Goal: Transaction & Acquisition: Download file/media

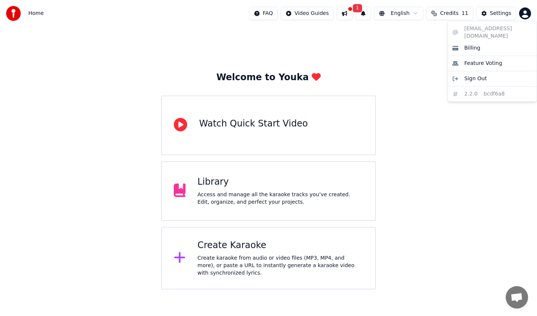
click at [523, 12] on html "Home FAQ Video Guides 1 English Credits 11 Settings Welcome to Youka Watch Quic…" at bounding box center [268, 144] width 537 height 289
click at [399, 61] on html "Home FAQ Video Guides 1 English Credits 11 Settings Welcome to Youka Watch Quic…" at bounding box center [268, 144] width 537 height 289
click at [292, 195] on div "Access and manage all the karaoke tracks you’ve created. Edit, organize, and pe…" at bounding box center [281, 198] width 166 height 15
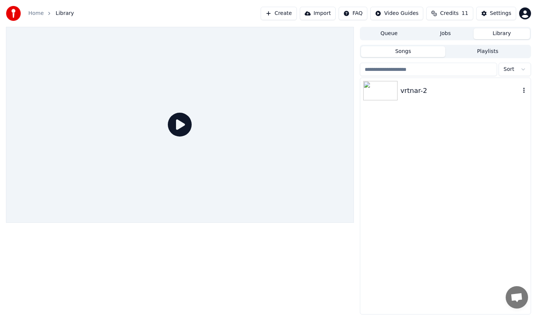
click at [382, 87] on img at bounding box center [380, 90] width 34 height 19
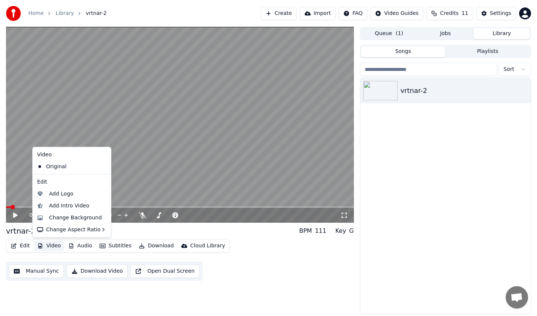
click at [40, 246] on icon "button" at bounding box center [40, 245] width 4 height 5
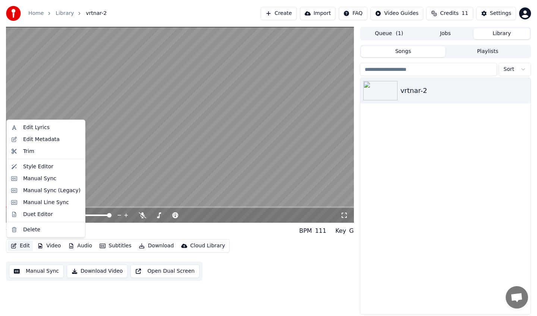
click at [17, 246] on button "Edit" at bounding box center [20, 245] width 25 height 10
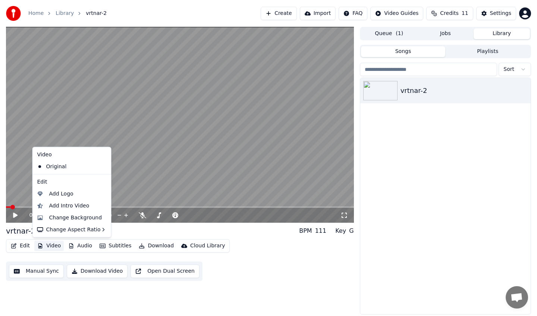
click at [95, 290] on div "0:02 / 3:13 vrtnar-2 BPM 111 Key G Edit Video Audio Subtitles Download Cloud Li…" at bounding box center [180, 170] width 348 height 287
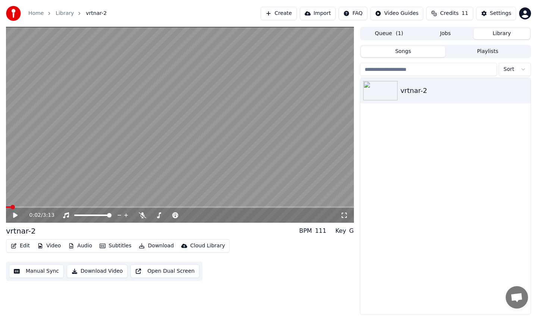
click at [50, 244] on button "Video" at bounding box center [48, 245] width 29 height 10
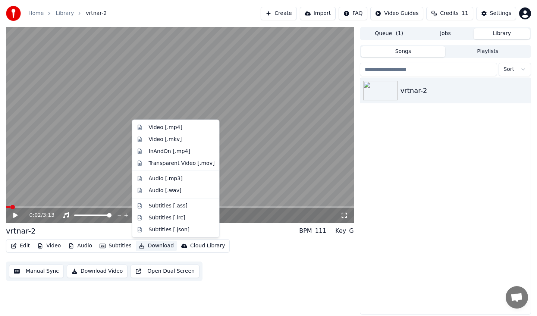
click at [236, 278] on div "Edit Video Audio Subtitles Download Cloud Library Manual Sync Download Video Op…" at bounding box center [180, 260] width 348 height 42
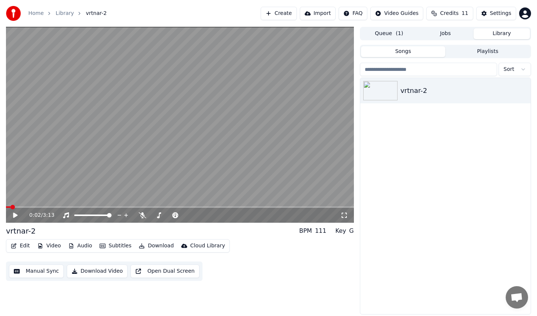
click at [289, 13] on button "Create" at bounding box center [279, 13] width 36 height 13
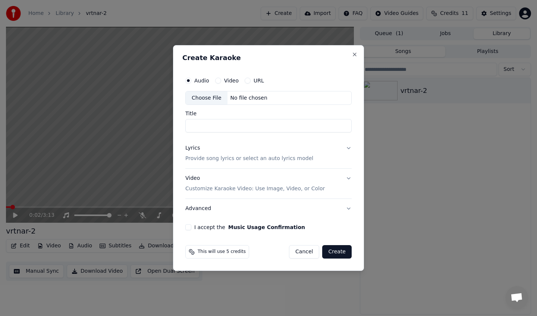
click at [221, 80] on div "Video" at bounding box center [226, 81] width 23 height 6
click at [217, 80] on button "Video" at bounding box center [218, 81] width 6 height 6
click at [214, 97] on div "Choose File" at bounding box center [207, 97] width 42 height 13
type input "**********"
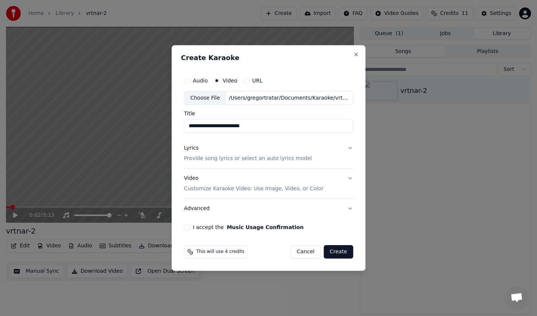
click at [349, 146] on button "Lyrics Provide song lyrics or select an auto lyrics model" at bounding box center [268, 154] width 169 height 30
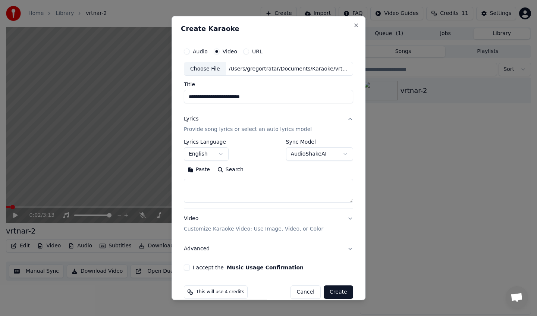
click at [221, 152] on button "English" at bounding box center [206, 153] width 45 height 13
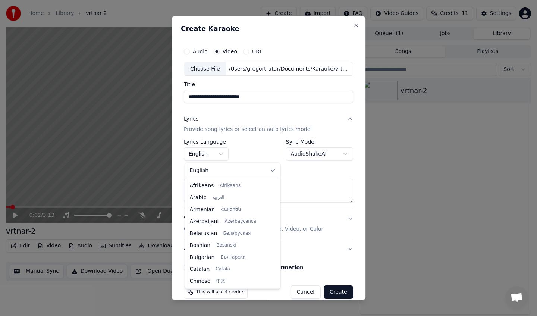
scroll to position [477, 0]
select select "**"
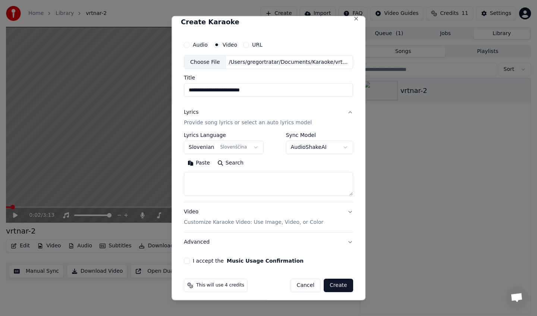
scroll to position [11, 0]
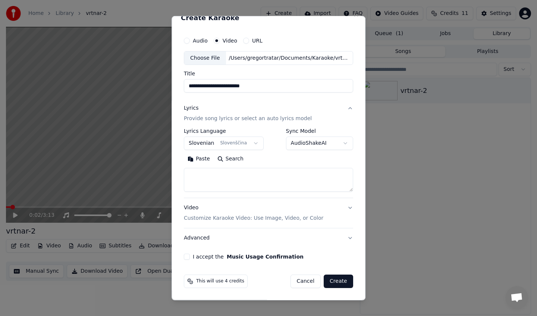
click at [350, 208] on button "Video Customize Karaoke Video: Use Image, Video, or Color" at bounding box center [268, 213] width 169 height 30
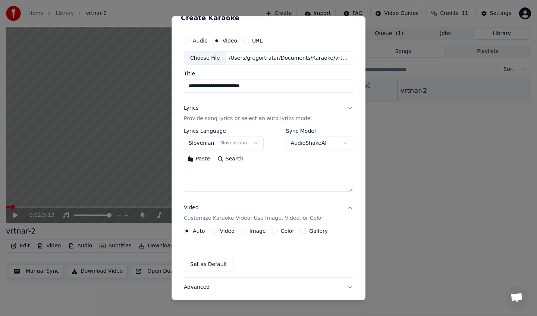
scroll to position [0, 0]
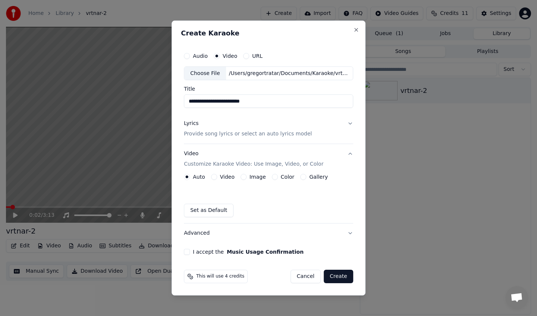
click at [224, 177] on label "Video" at bounding box center [227, 176] width 15 height 5
click at [217, 177] on button "Video" at bounding box center [214, 177] width 6 height 6
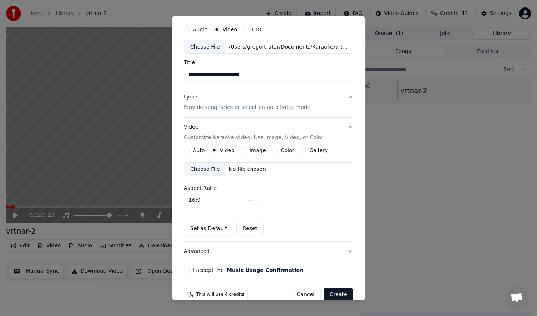
scroll to position [35, 0]
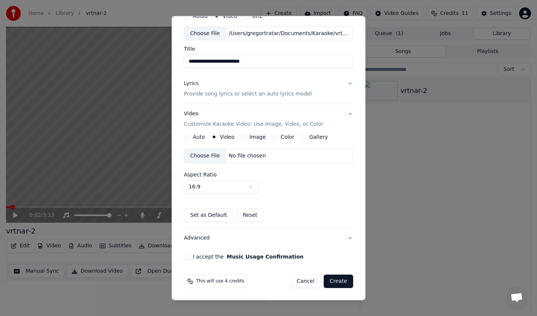
click at [302, 137] on button "Gallery" at bounding box center [303, 137] width 6 height 6
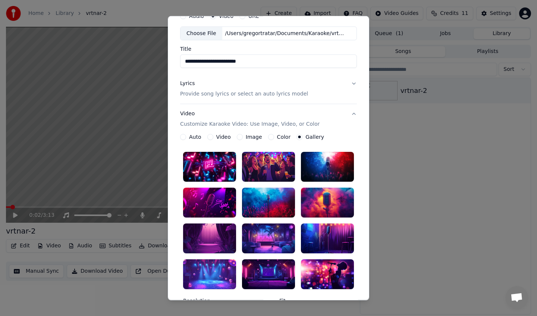
click at [212, 136] on button "Video" at bounding box center [210, 137] width 6 height 6
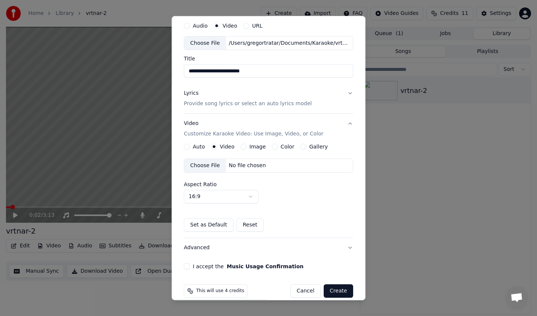
scroll to position [21, 0]
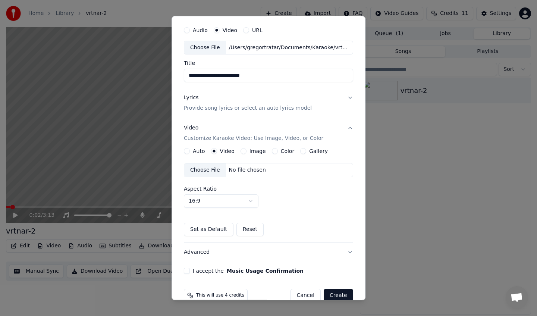
click at [257, 77] on input "**********" at bounding box center [268, 75] width 169 height 13
type input "**********"
click at [305, 293] on button "Cancel" at bounding box center [305, 295] width 30 height 13
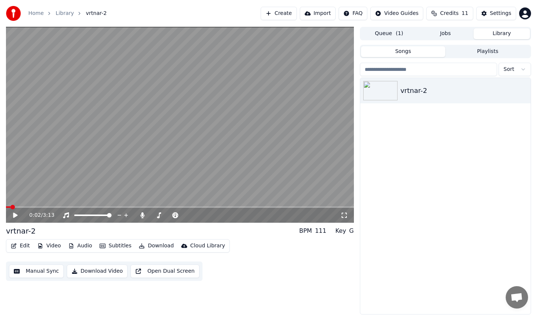
click at [290, 12] on button "Create" at bounding box center [279, 13] width 36 height 13
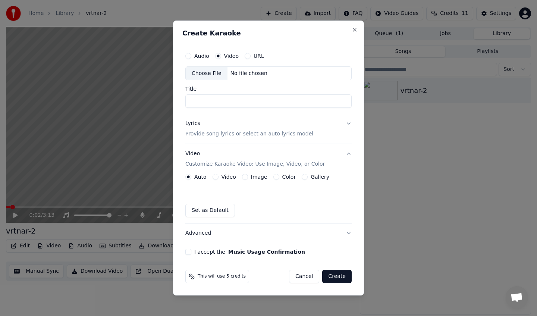
click at [256, 69] on div "Choose File No file chosen" at bounding box center [268, 73] width 166 height 14
click at [243, 73] on div "No file chosen" at bounding box center [248, 73] width 43 height 7
click at [217, 76] on div "Choose File" at bounding box center [207, 73] width 42 height 13
click at [212, 71] on div "Choose File" at bounding box center [207, 73] width 42 height 13
click at [188, 54] on button "Audio" at bounding box center [188, 56] width 6 height 6
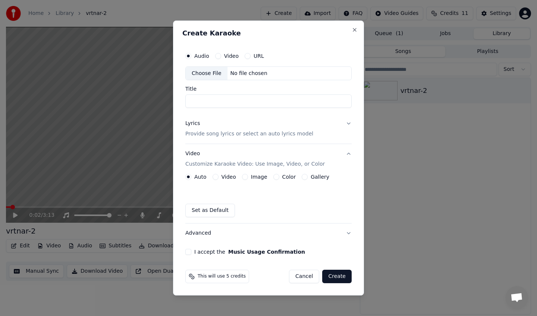
click at [204, 72] on div "Choose File" at bounding box center [207, 73] width 42 height 13
click at [218, 76] on div "Choose File" at bounding box center [207, 73] width 42 height 13
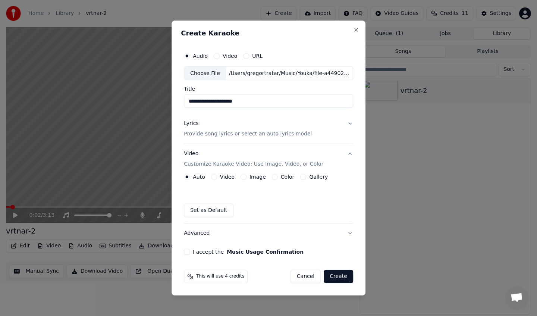
drag, startPoint x: 270, startPoint y: 100, endPoint x: 152, endPoint y: 94, distance: 118.7
click at [152, 94] on body "**********" at bounding box center [268, 158] width 537 height 316
type input "*"
type input "**********"
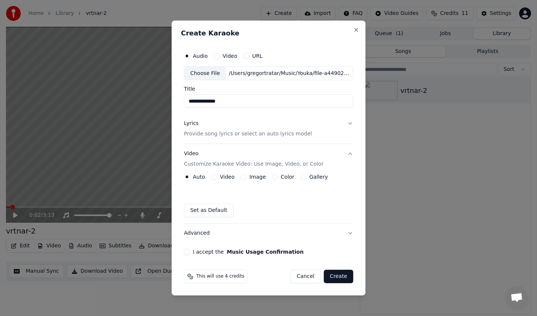
click at [224, 135] on p "Provide song lyrics or select an auto lyrics model" at bounding box center [248, 133] width 128 height 7
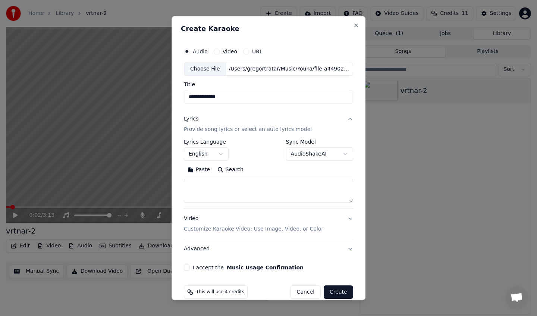
click at [257, 188] on textarea at bounding box center [268, 191] width 169 height 24
click at [221, 154] on button "English" at bounding box center [206, 153] width 45 height 13
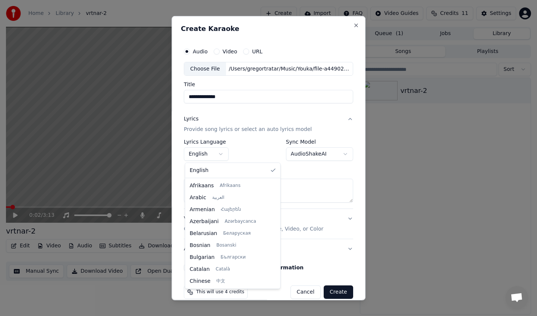
scroll to position [477, 0]
select select "**"
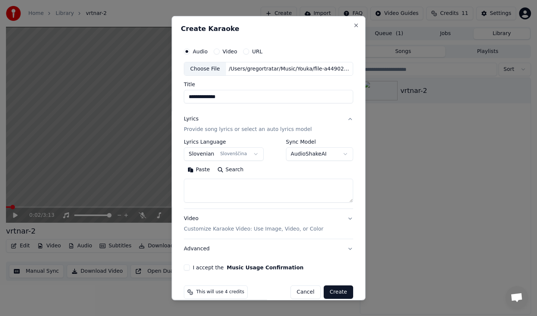
click at [240, 180] on textarea at bounding box center [268, 191] width 169 height 24
paste textarea "**********"
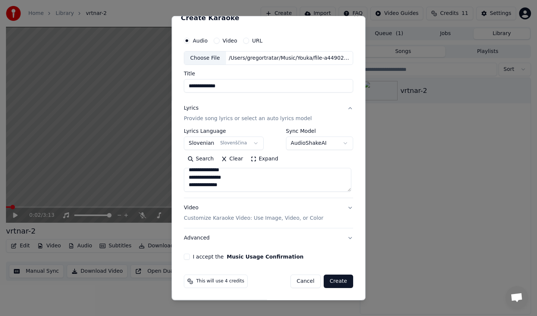
type textarea "**********"
click at [349, 207] on button "Video Customize Karaoke Video: Use Image, Video, or Color" at bounding box center [268, 213] width 169 height 30
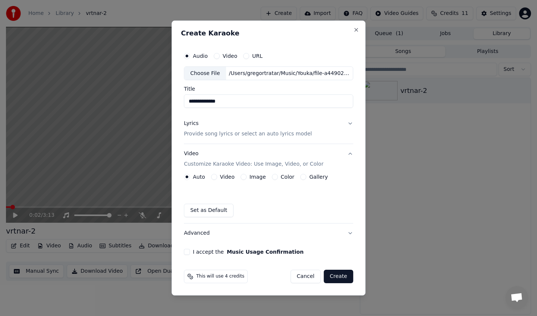
click at [221, 177] on label "Video" at bounding box center [227, 176] width 15 height 5
click at [217, 177] on button "Video" at bounding box center [214, 177] width 6 height 6
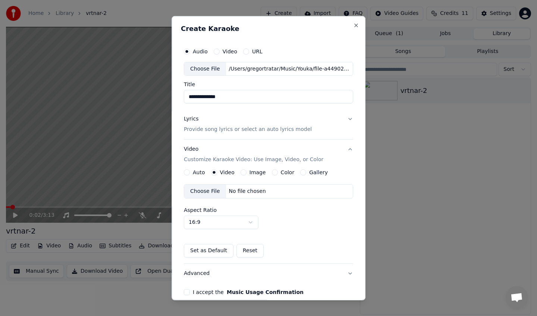
click at [208, 192] on div "Choose File" at bounding box center [205, 191] width 42 height 13
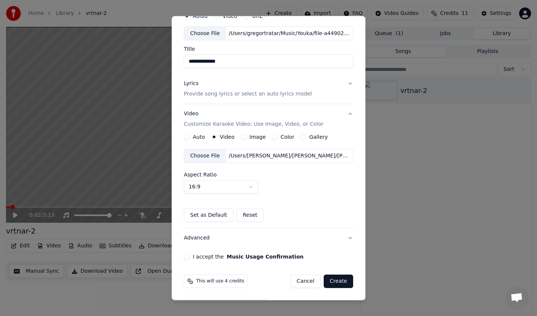
click at [189, 255] on button "I accept the Music Usage Confirmation" at bounding box center [187, 256] width 6 height 6
click at [341, 281] on button "Create" at bounding box center [338, 280] width 29 height 13
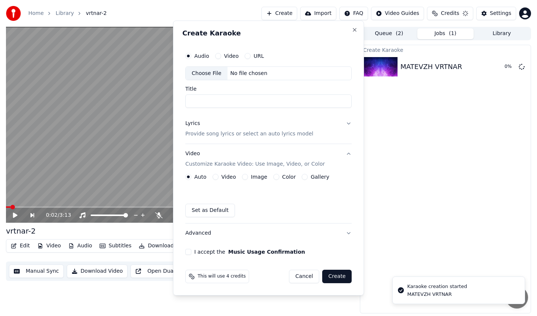
scroll to position [0, 0]
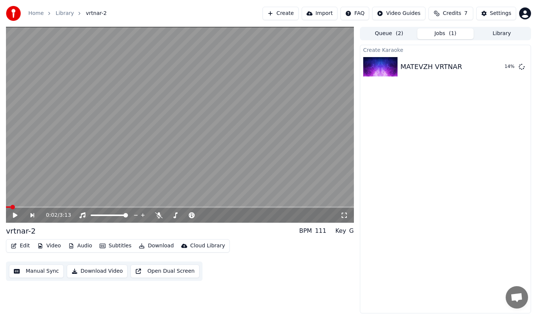
click at [396, 33] on span "( 2 )" at bounding box center [399, 33] width 7 height 7
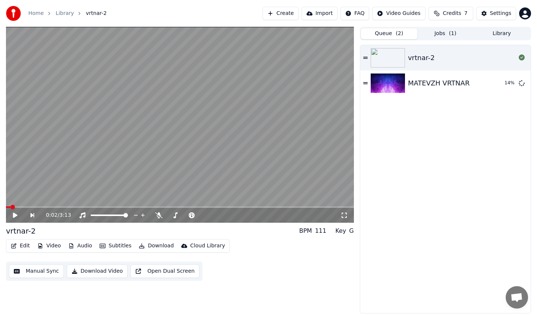
click at [456, 32] on span "( 1 )" at bounding box center [452, 33] width 7 height 7
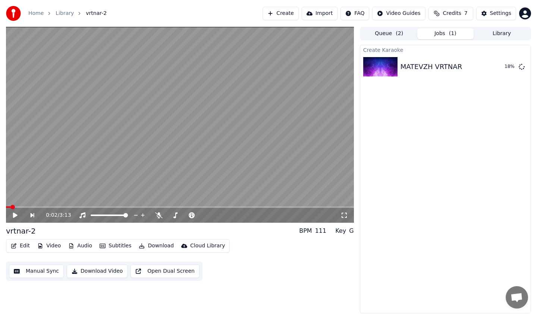
click at [48, 245] on button "Video" at bounding box center [48, 245] width 29 height 10
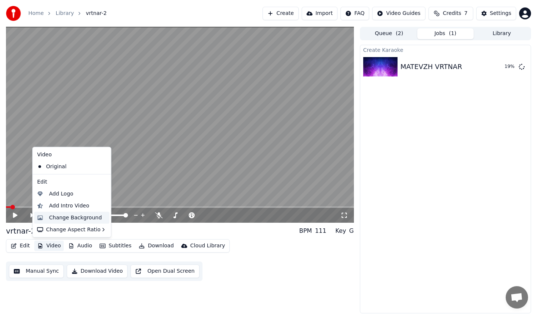
click at [77, 217] on div "Change Background" at bounding box center [75, 217] width 53 height 7
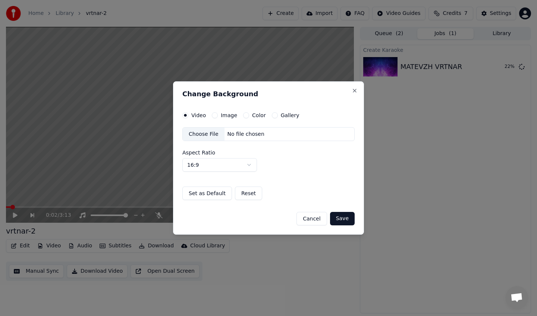
click at [316, 217] on button "Cancel" at bounding box center [311, 218] width 30 height 13
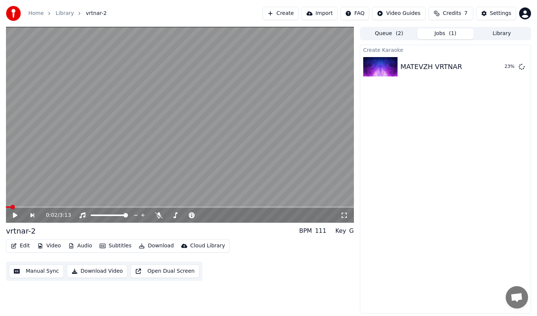
click at [374, 192] on div "Create Karaoke MATEVZH VRTNAR 23 %" at bounding box center [445, 179] width 171 height 268
click at [501, 70] on button "Play" at bounding box center [503, 66] width 23 height 13
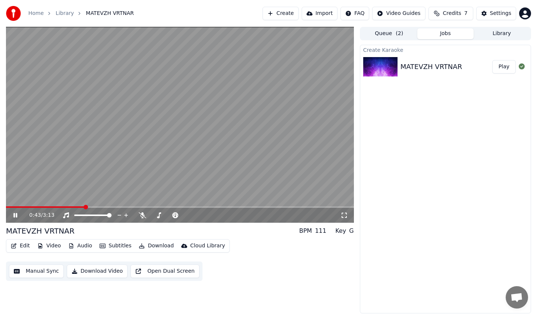
click at [14, 213] on icon at bounding box center [15, 215] width 4 height 4
click at [45, 244] on button "Video" at bounding box center [48, 245] width 29 height 10
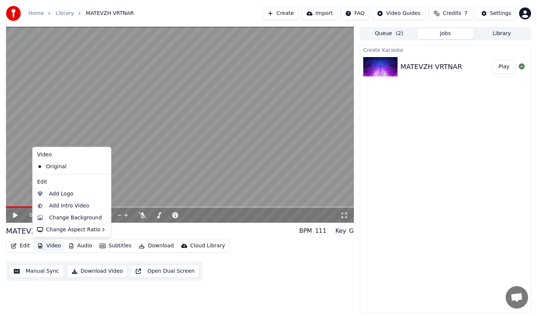
click at [318, 265] on div "Edit Video Audio Subtitles Download Cloud Library Manual Sync Download Video Op…" at bounding box center [180, 260] width 348 height 42
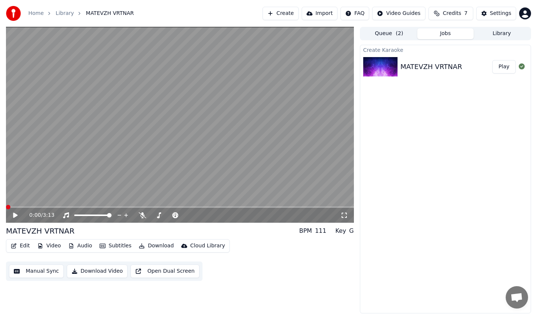
click at [6, 205] on span at bounding box center [8, 207] width 4 height 4
click at [16, 215] on icon at bounding box center [15, 214] width 4 height 5
click at [16, 215] on icon at bounding box center [15, 215] width 4 height 4
click at [6, 207] on span at bounding box center [8, 207] width 4 height 4
click at [19, 207] on span at bounding box center [20, 207] width 4 height 4
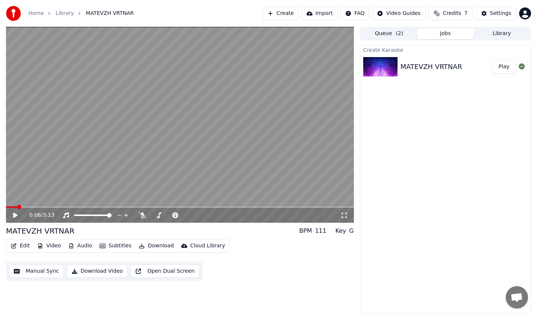
click at [16, 207] on span at bounding box center [11, 206] width 11 height 1
click at [15, 215] on icon at bounding box center [15, 214] width 4 height 5
click at [15, 215] on icon at bounding box center [21, 215] width 18 height 6
click at [6, 207] on span at bounding box center [8, 207] width 4 height 4
click at [15, 216] on icon at bounding box center [15, 214] width 4 height 5
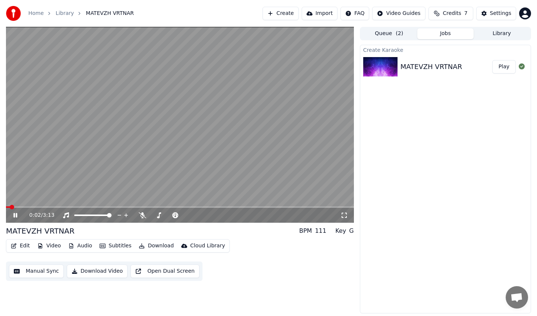
click at [15, 216] on icon at bounding box center [21, 215] width 18 height 6
click at [6, 207] on span at bounding box center [8, 207] width 4 height 4
click at [11, 213] on div "0:00 / 3:13" at bounding box center [180, 214] width 342 height 7
click at [15, 215] on icon at bounding box center [15, 214] width 4 height 5
click at [15, 215] on icon at bounding box center [15, 215] width 4 height 4
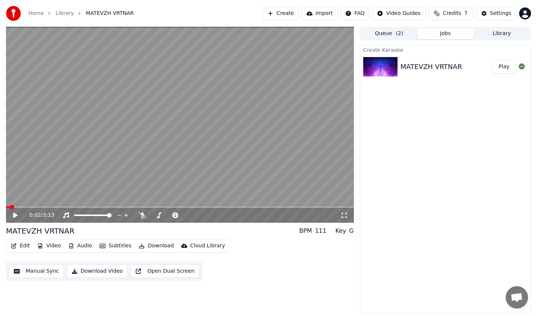
click at [500, 68] on button "Play" at bounding box center [503, 66] width 23 height 13
click at [6, 205] on span at bounding box center [8, 207] width 4 height 4
click at [16, 215] on icon at bounding box center [15, 215] width 4 height 4
click at [56, 245] on button "Video" at bounding box center [48, 245] width 29 height 10
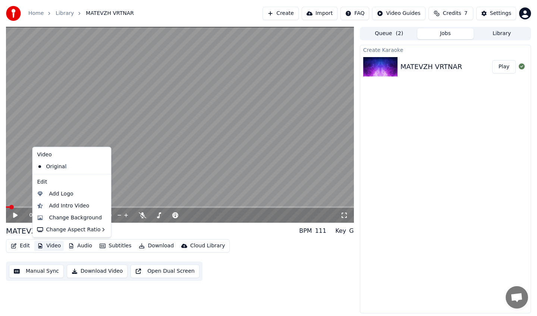
click at [101, 166] on icon at bounding box center [103, 166] width 5 height 6
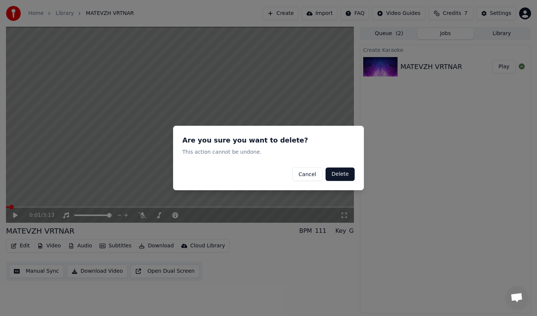
click at [345, 175] on button "Delete" at bounding box center [339, 173] width 29 height 13
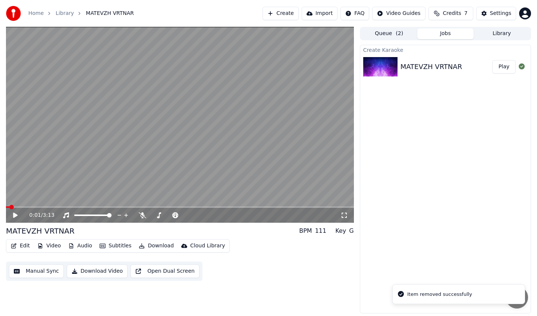
click at [53, 245] on button "Video" at bounding box center [48, 245] width 29 height 10
click at [233, 246] on div "Edit Video Audio Subtitles Download Cloud Library Manual Sync Download Video Op…" at bounding box center [180, 260] width 348 height 42
click at [54, 248] on button "Video" at bounding box center [48, 245] width 29 height 10
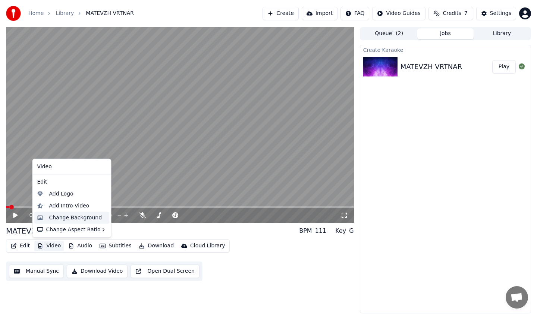
click at [79, 217] on div "Change Background" at bounding box center [75, 217] width 53 height 7
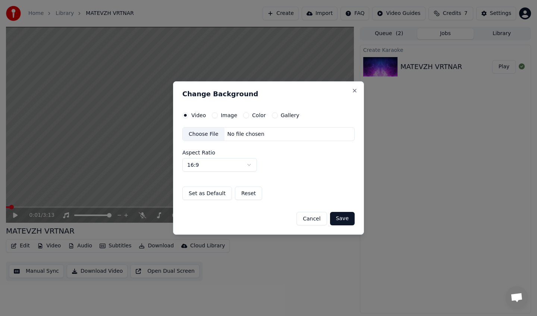
click at [255, 134] on div "No file chosen" at bounding box center [245, 133] width 43 height 7
click at [339, 219] on button "Save" at bounding box center [342, 218] width 25 height 13
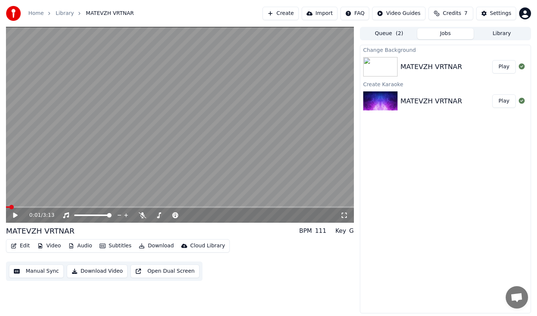
click at [507, 69] on button "Play" at bounding box center [503, 66] width 23 height 13
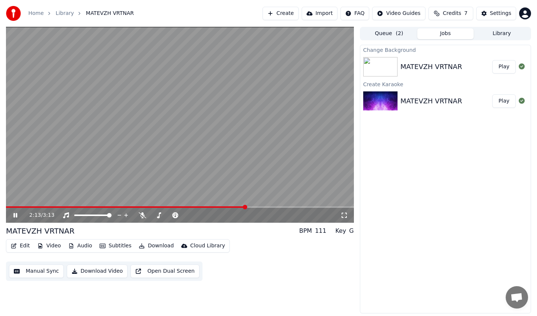
click at [103, 273] on button "Download Video" at bounding box center [97, 270] width 61 height 13
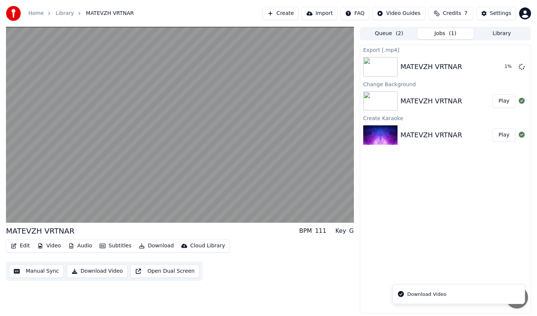
click at [154, 244] on button "Download" at bounding box center [156, 245] width 41 height 10
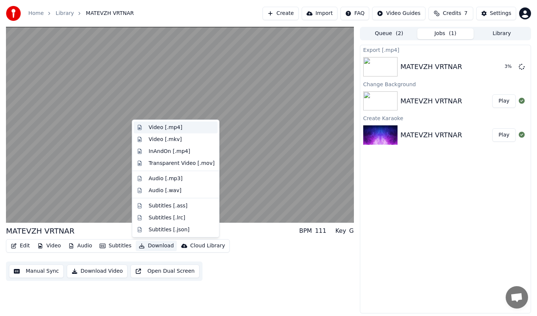
click at [186, 129] on div "Video [.mp4]" at bounding box center [182, 127] width 66 height 7
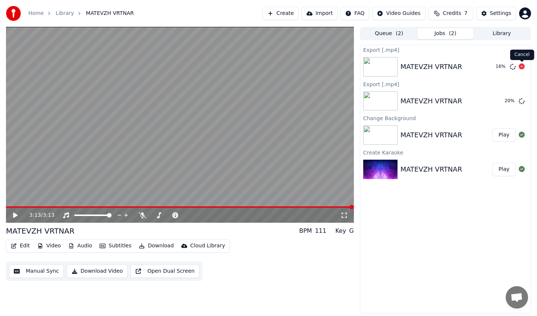
click at [522, 67] on icon at bounding box center [522, 66] width 6 height 6
click at [496, 100] on button "Show" at bounding box center [502, 100] width 27 height 13
